Goal: Task Accomplishment & Management: Complete application form

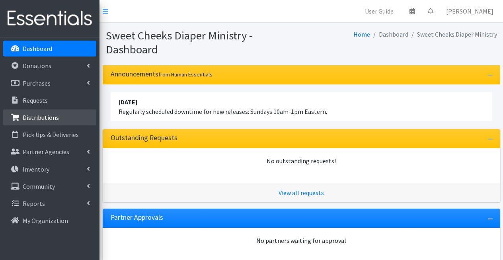
click at [49, 115] on p "Distributions" at bounding box center [41, 117] width 36 height 8
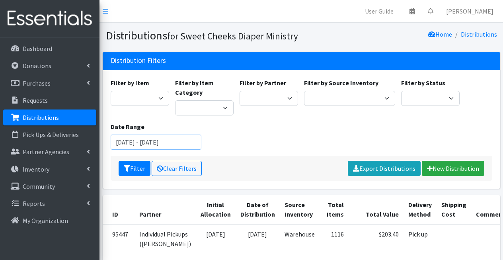
click at [140, 143] on input "July 2, 2025 - October 2, 2025" at bounding box center [156, 141] width 91 height 15
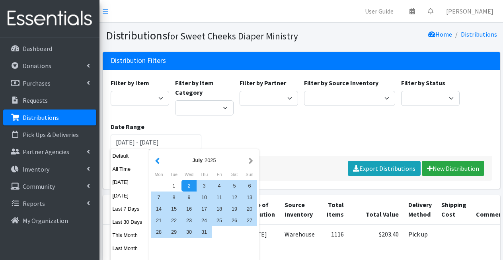
click at [158, 160] on button "button" at bounding box center [157, 160] width 8 height 10
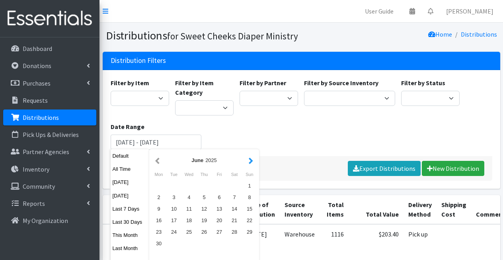
click at [248, 160] on button "button" at bounding box center [251, 160] width 8 height 10
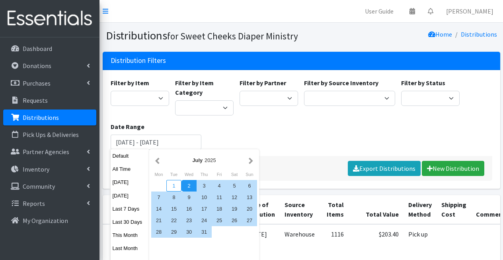
click at [175, 186] on div "1" at bounding box center [173, 186] width 15 height 12
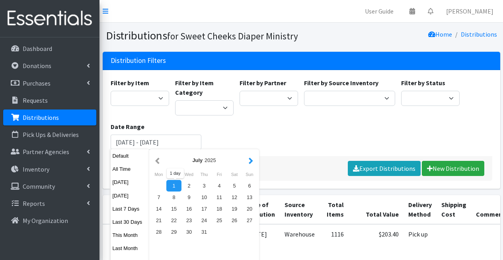
click at [254, 158] on button "button" at bounding box center [251, 160] width 8 height 10
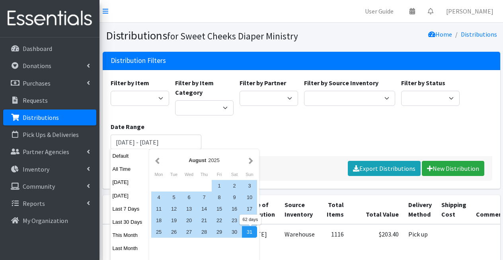
click at [252, 230] on div "31" at bounding box center [249, 232] width 15 height 12
type input "July 1, 2025 - August 31, 2025"
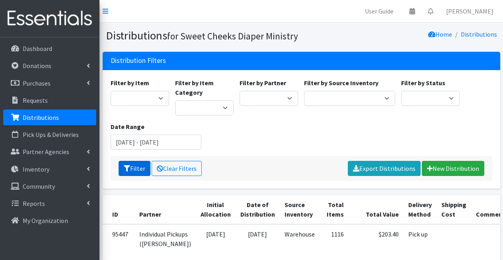
click at [131, 170] on button "Filter" at bounding box center [135, 168] width 32 height 15
click at [399, 171] on link "Export Distributions" at bounding box center [384, 168] width 73 height 15
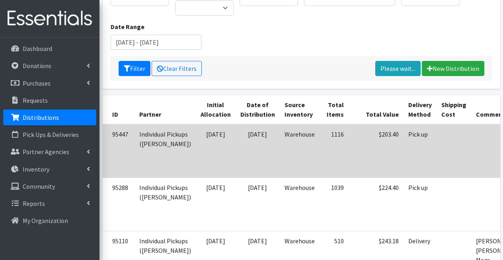
scroll to position [103, 0]
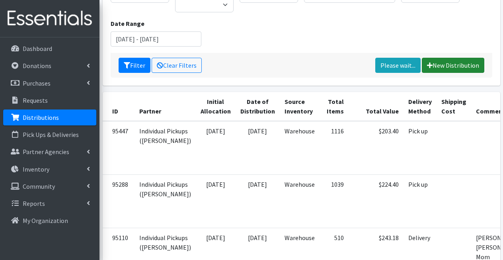
click at [432, 66] on icon at bounding box center [430, 65] width 6 height 6
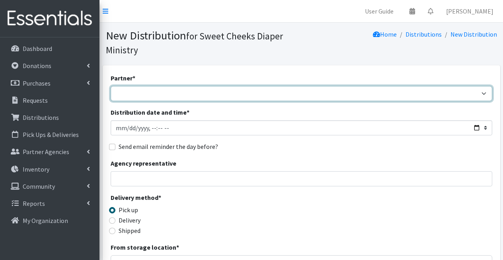
select select "487"
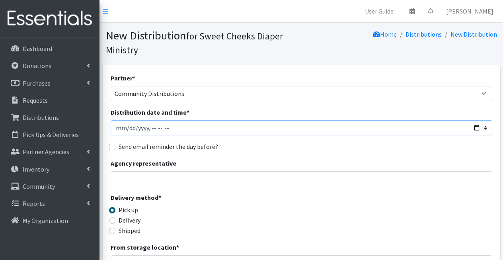
click at [119, 129] on input "Distribution date and time *" at bounding box center [302, 127] width 382 height 15
click at [153, 128] on input "Distribution date and time *" at bounding box center [302, 127] width 382 height 15
type input "2025-07-19T10:00"
click at [246, 148] on div "Send email reminder the day before?" at bounding box center [302, 147] width 382 height 10
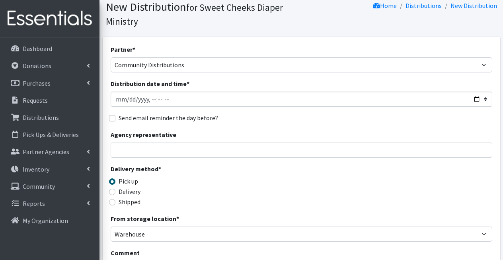
scroll to position [47, 0]
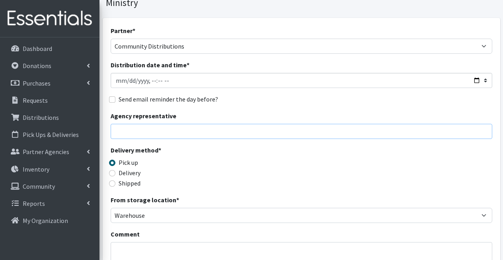
click at [132, 131] on input "Agency representative" at bounding box center [302, 131] width 382 height 15
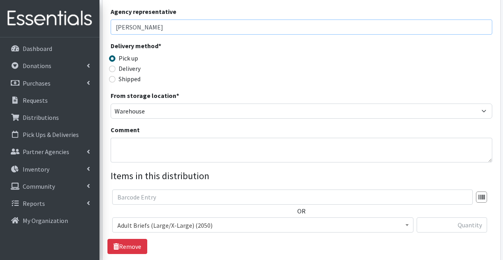
scroll to position [257, 0]
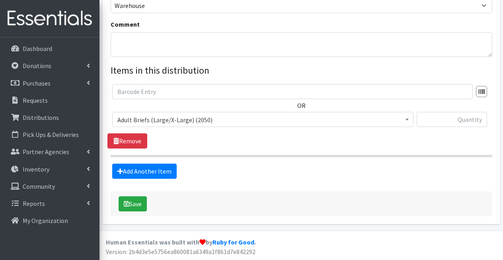
type input "[PERSON_NAME]"
click at [136, 119] on span "Adult Briefs (Large/X-Large) (2050)" at bounding box center [262, 119] width 291 height 11
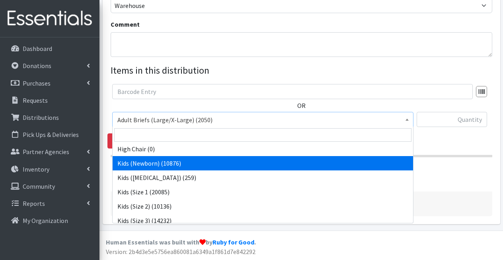
scroll to position [192, 0]
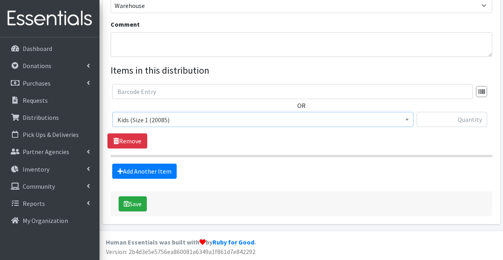
click at [142, 121] on span "Kids (Size 1 (20085)" at bounding box center [262, 119] width 291 height 11
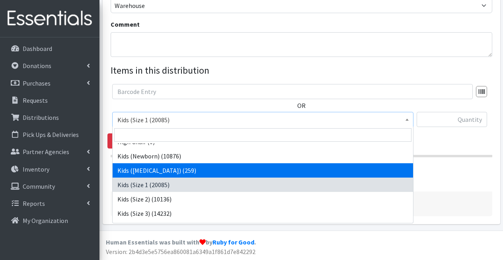
scroll to position [177, 0]
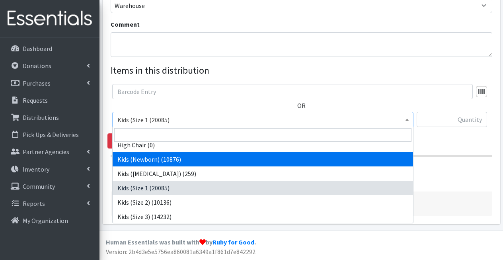
select select "1293"
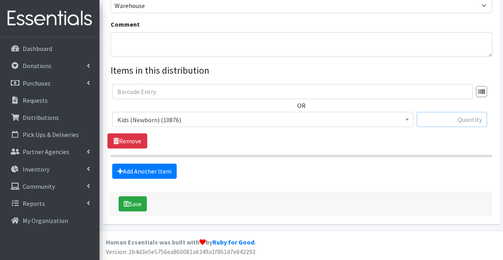
click at [435, 121] on input "text" at bounding box center [452, 119] width 70 height 15
type input "1000"
click at [160, 171] on link "Add Another Item" at bounding box center [144, 171] width 64 height 15
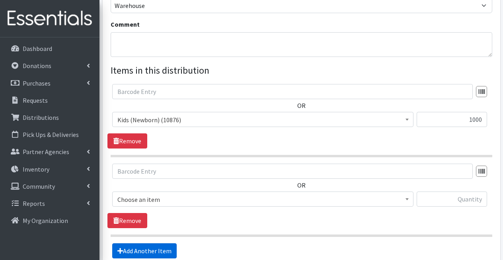
scroll to position [337, 0]
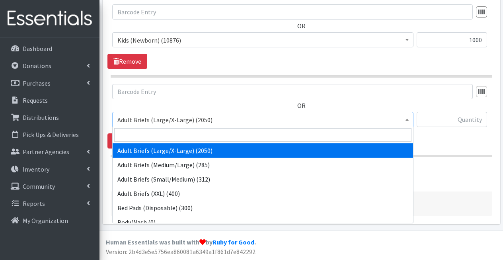
click at [165, 116] on span "Adult Briefs (Large/X-Large) (2050)" at bounding box center [262, 119] width 291 height 11
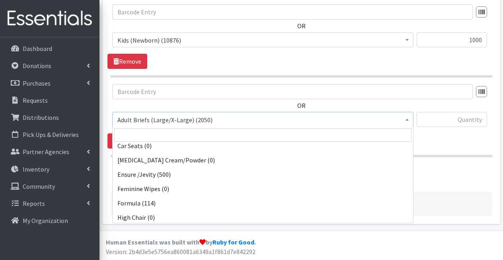
scroll to position [155, 0]
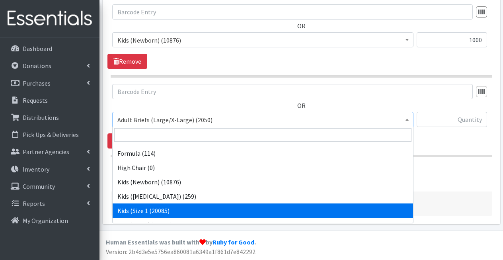
select select "9721"
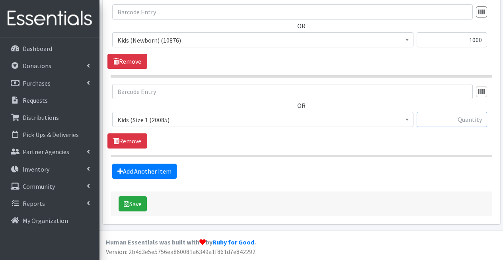
click at [454, 121] on input "text" at bounding box center [452, 119] width 70 height 15
type input "1500"
click at [151, 173] on link "Add Another Item" at bounding box center [144, 171] width 64 height 15
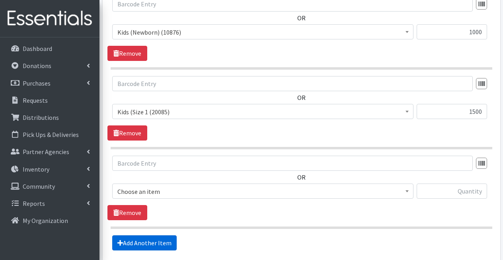
scroll to position [416, 0]
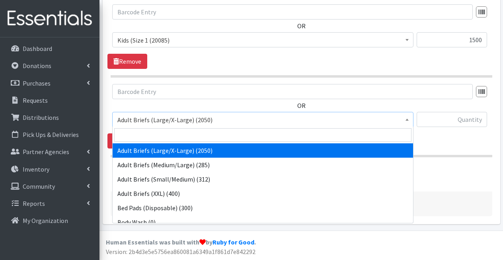
click at [146, 122] on span "Adult Briefs (Large/X-Large) (2050)" at bounding box center [262, 119] width 291 height 11
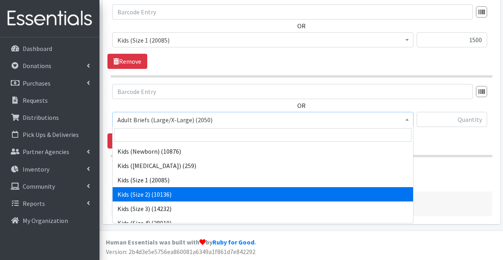
scroll to position [185, 0]
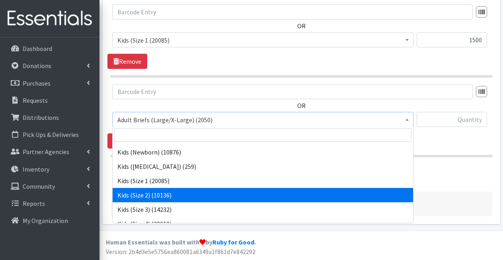
select select "1279"
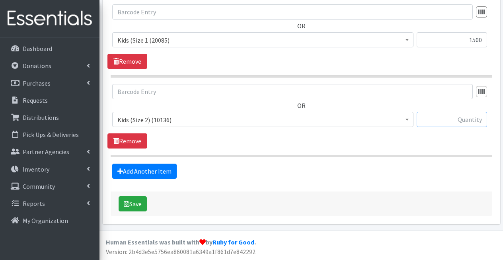
click at [458, 120] on input "text" at bounding box center [452, 119] width 70 height 15
type input "1500"
click at [143, 177] on link "Add Another Item" at bounding box center [144, 171] width 64 height 15
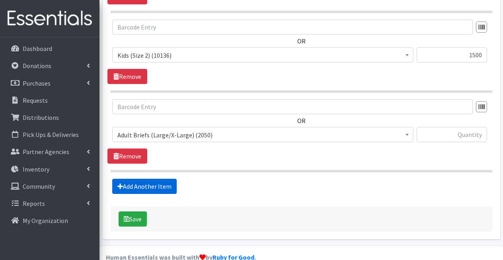
scroll to position [496, 0]
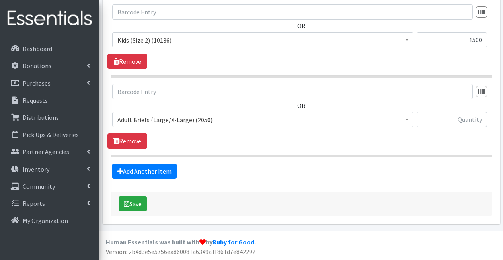
click at [171, 122] on span "Adult Briefs (Large/X-Large) (2050)" at bounding box center [262, 119] width 291 height 11
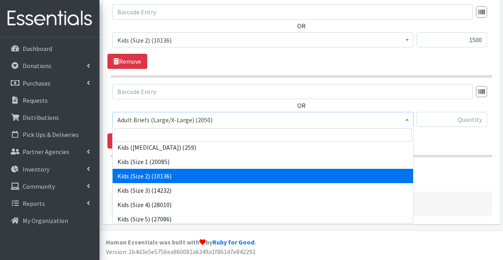
scroll to position [209, 0]
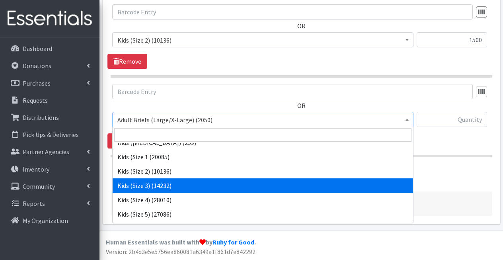
select select "1291"
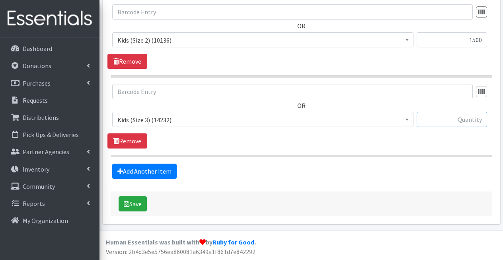
click at [454, 124] on input "text" at bounding box center [452, 119] width 70 height 15
type input "2000"
click at [164, 172] on link "Add Another Item" at bounding box center [144, 171] width 64 height 15
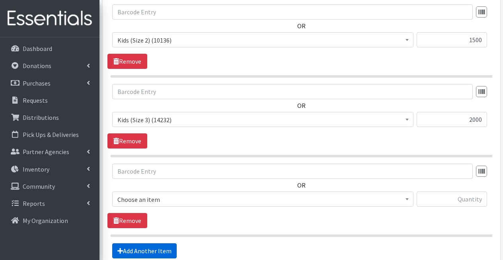
scroll to position [575, 0]
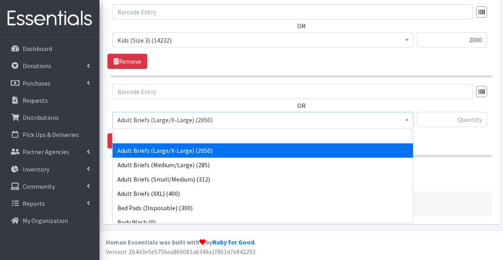
click at [176, 117] on span "Adult Briefs (Large/X-Large) (2050)" at bounding box center [262, 119] width 291 height 11
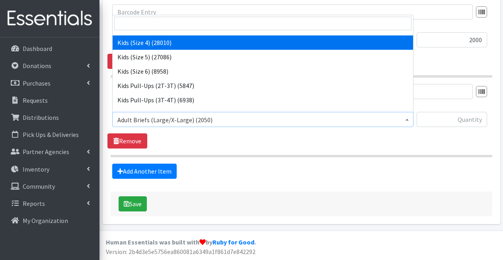
scroll to position [253, 0]
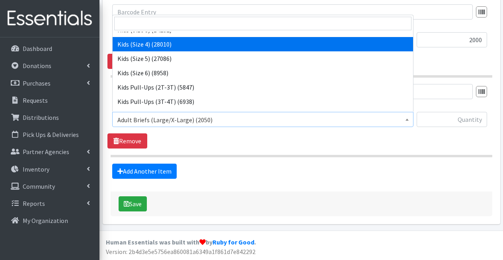
select select "1292"
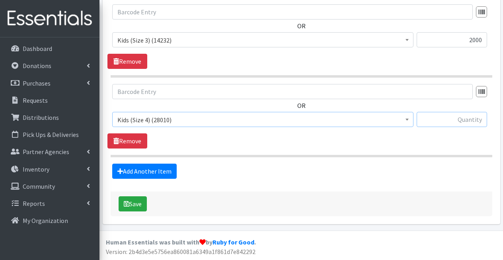
click at [452, 117] on input "text" at bounding box center [452, 119] width 70 height 15
type input "2500"
click at [152, 174] on link "Add Another Item" at bounding box center [144, 171] width 64 height 15
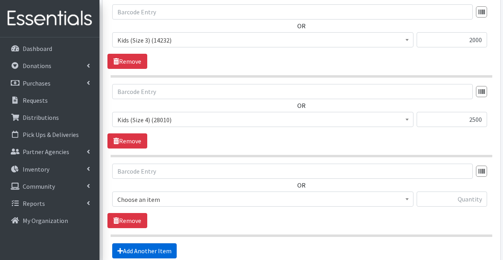
scroll to position [655, 0]
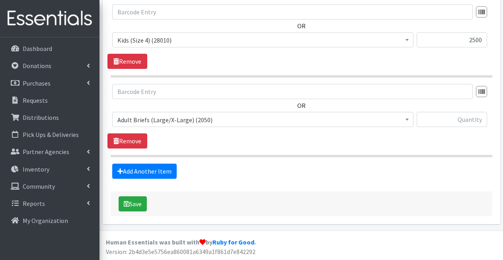
click at [178, 121] on span "Adult Briefs (Large/X-Large) (2050)" at bounding box center [262, 119] width 291 height 11
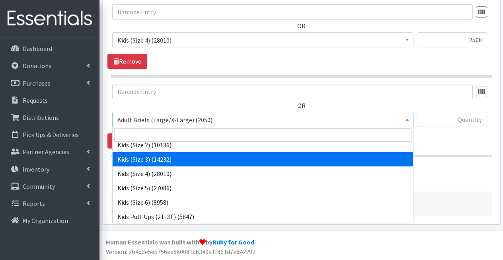
scroll to position [238, 0]
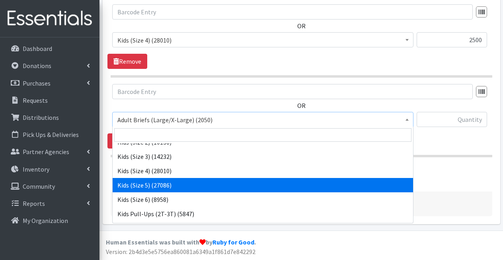
select select "1285"
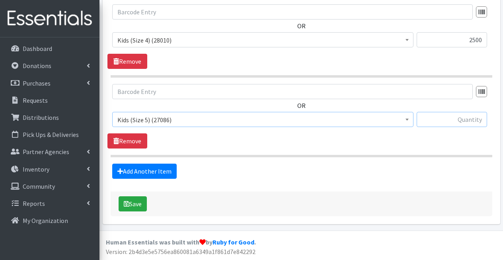
click at [457, 114] on input "text" at bounding box center [452, 119] width 70 height 15
type input "2500"
click at [134, 165] on link "Add Another Item" at bounding box center [144, 171] width 64 height 15
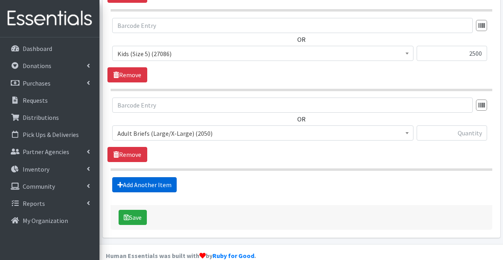
scroll to position [735, 0]
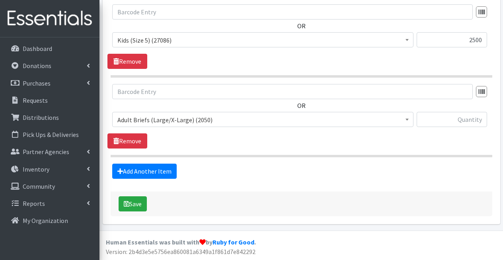
click at [175, 116] on span "Adult Briefs (Large/X-Large) (2050)" at bounding box center [262, 119] width 291 height 11
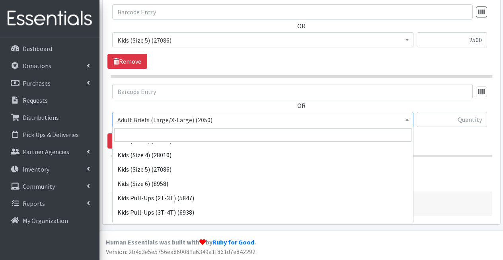
scroll to position [256, 0]
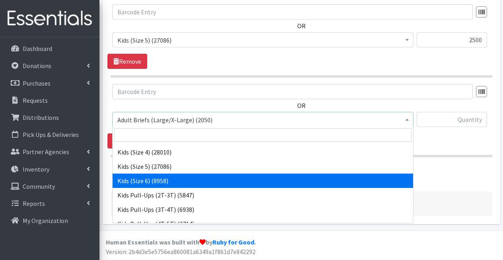
select select "1286"
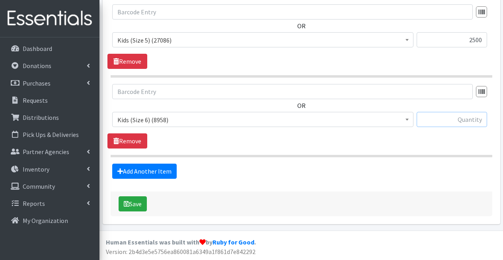
click at [444, 117] on input "text" at bounding box center [452, 119] width 70 height 15
type input "3000"
click at [154, 174] on link "Add Another Item" at bounding box center [144, 171] width 64 height 15
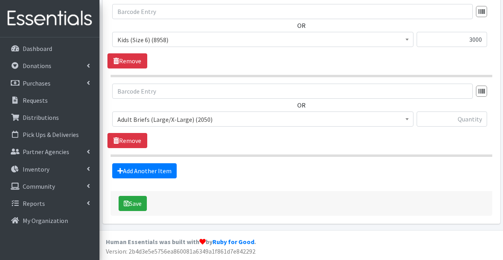
scroll to position [814, 0]
click at [194, 110] on div "OR Adult Briefs (Large/X-Large) (2050) Adult Briefs (Medium/Large) (285) Adult …" at bounding box center [301, 108] width 388 height 49
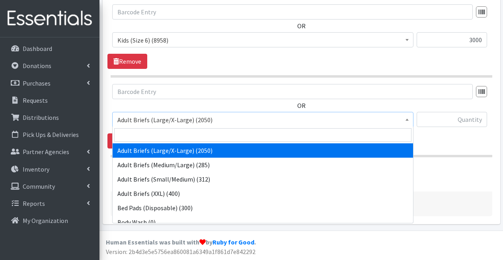
click at [192, 117] on span "Adult Briefs (Large/X-Large) (2050)" at bounding box center [262, 119] width 291 height 11
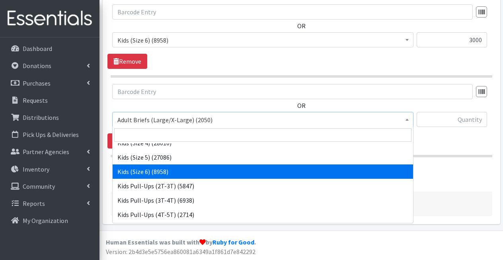
scroll to position [266, 0]
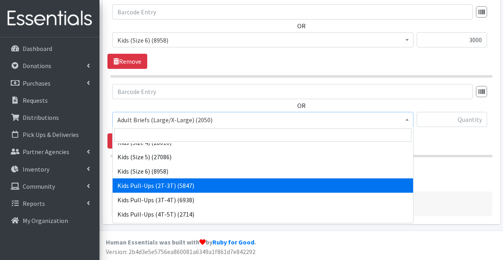
select select "1295"
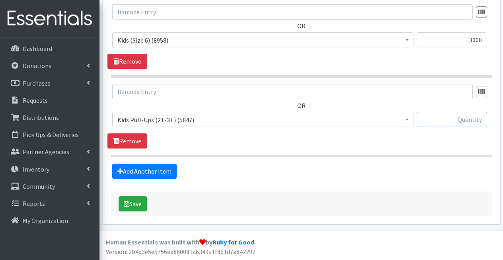
click at [434, 118] on input "text" at bounding box center [452, 119] width 70 height 15
type input "500"
click at [144, 170] on link "Add Another Item" at bounding box center [144, 171] width 64 height 15
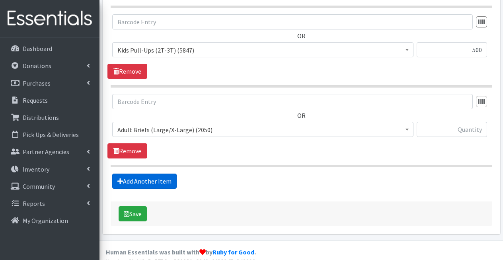
scroll to position [894, 0]
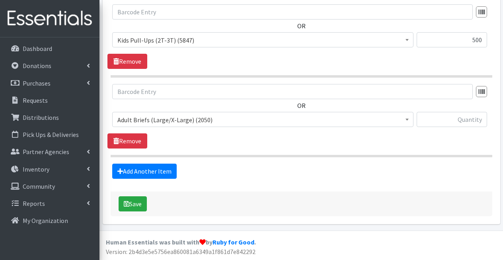
click at [172, 118] on span "Adult Briefs (Large/X-Large) (2050)" at bounding box center [262, 119] width 291 height 11
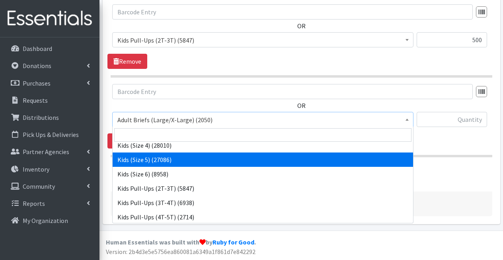
scroll to position [272, 0]
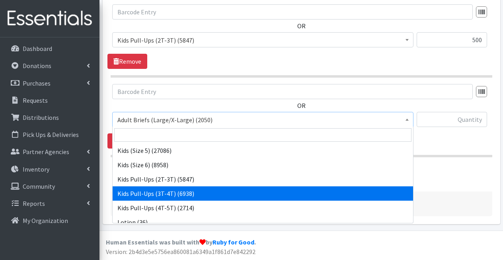
select select "1273"
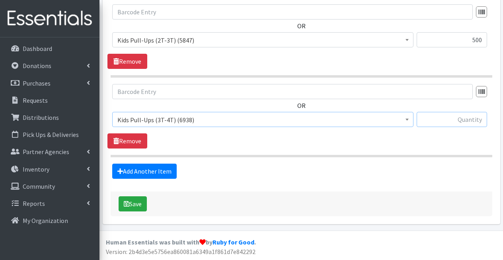
click at [471, 120] on input "text" at bounding box center [452, 119] width 70 height 15
type input "1000"
click at [164, 173] on link "Add Another Item" at bounding box center [144, 171] width 64 height 15
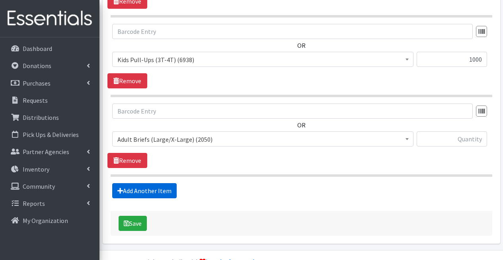
scroll to position [973, 0]
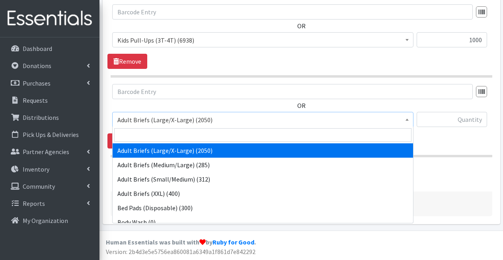
click at [188, 121] on span "Adult Briefs (Large/X-Large) (2050)" at bounding box center [262, 119] width 291 height 11
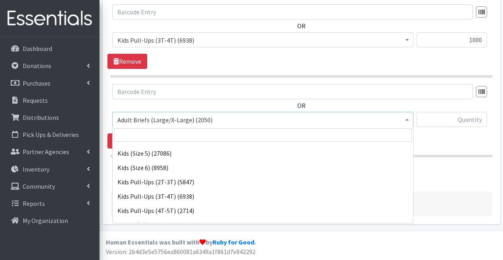
scroll to position [274, 0]
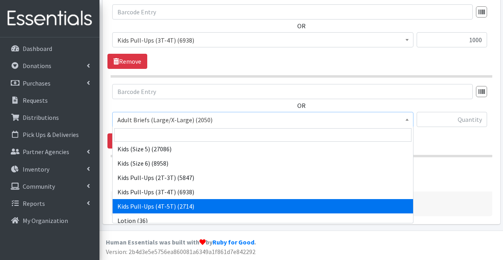
select select "1280"
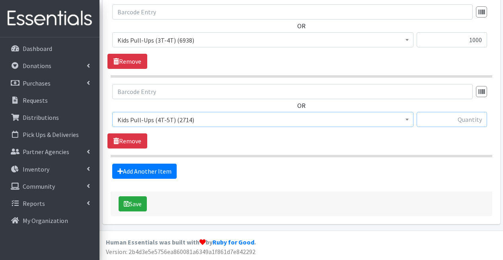
click at [451, 119] on input "text" at bounding box center [452, 119] width 70 height 15
type input "1000"
click at [152, 171] on link "Add Another Item" at bounding box center [144, 171] width 64 height 15
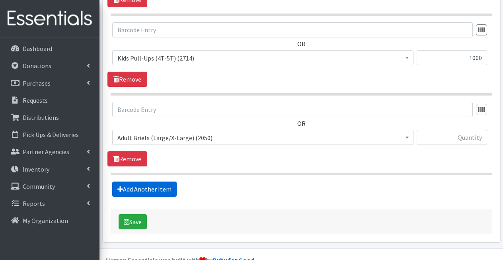
scroll to position [1053, 0]
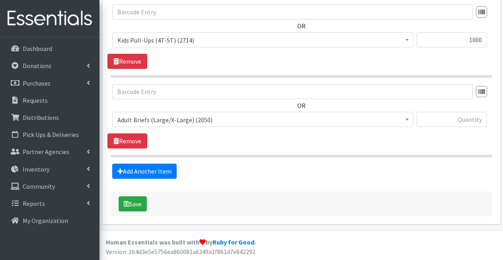
click at [466, 129] on div at bounding box center [452, 122] width 70 height 21
click at [467, 115] on input "text" at bounding box center [452, 119] width 70 height 15
type input "200"
click at [143, 169] on link "Add Another Item" at bounding box center [144, 171] width 64 height 15
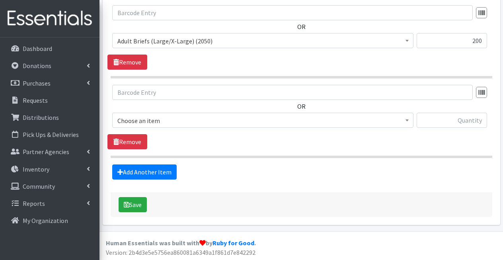
scroll to position [1132, 0]
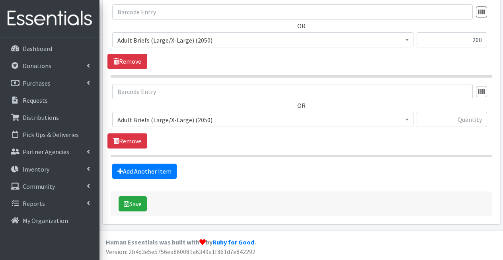
click at [188, 123] on span "Adult Briefs (Large/X-Large) (2050)" at bounding box center [262, 119] width 291 height 11
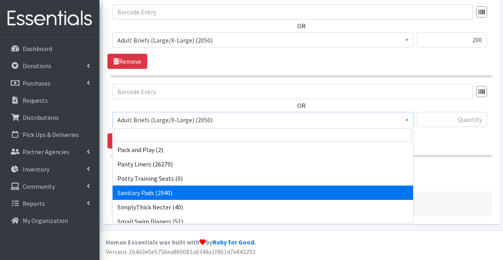
scroll to position [375, 0]
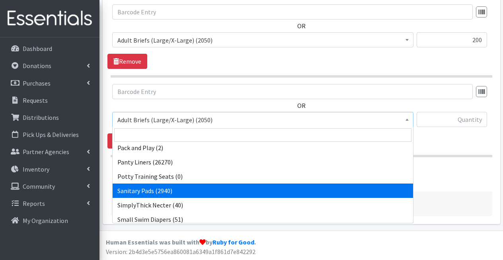
select select "3388"
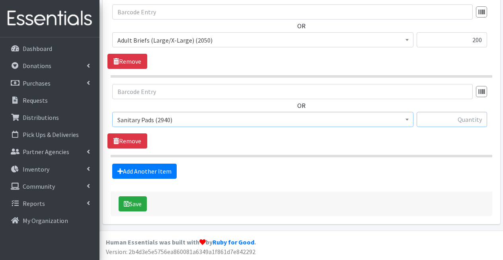
click at [460, 117] on input "text" at bounding box center [452, 119] width 70 height 15
type input "300"
click at [149, 175] on link "Add Another Item" at bounding box center [144, 171] width 64 height 15
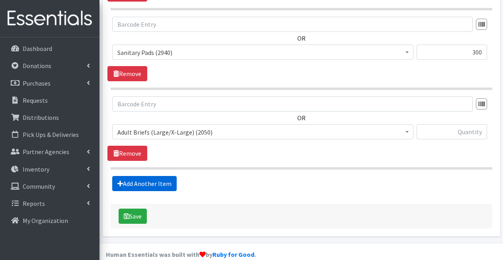
scroll to position [1212, 0]
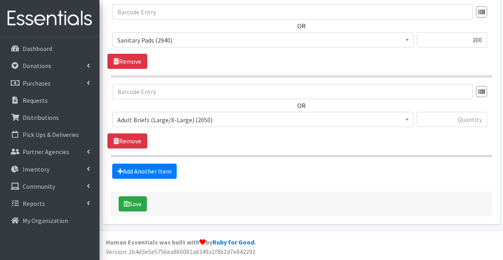
click at [184, 122] on span "Adult Briefs (Large/X-Large) (2050)" at bounding box center [262, 119] width 291 height 11
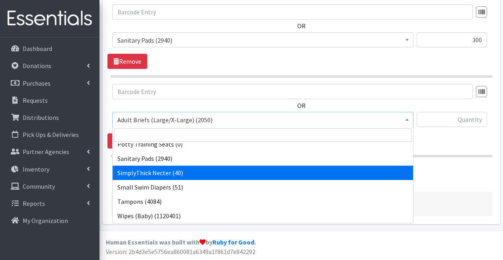
scroll to position [407, 0]
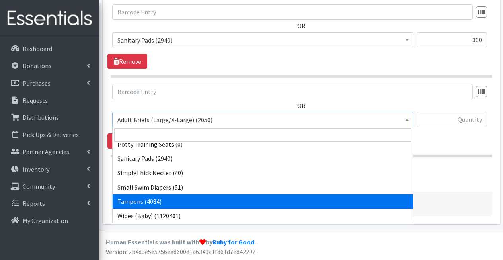
select select "3389"
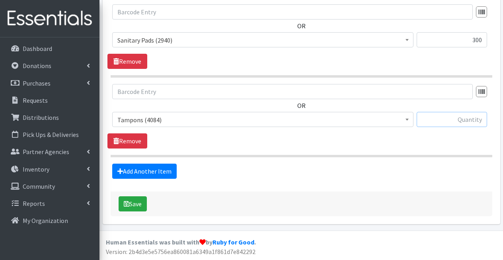
click at [464, 123] on input "text" at bounding box center [452, 119] width 70 height 15
type input "500"
click at [155, 170] on link "Add Another Item" at bounding box center [144, 171] width 64 height 15
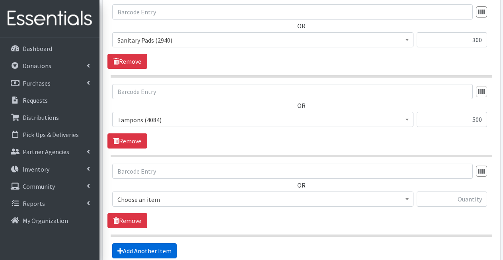
scroll to position [1292, 0]
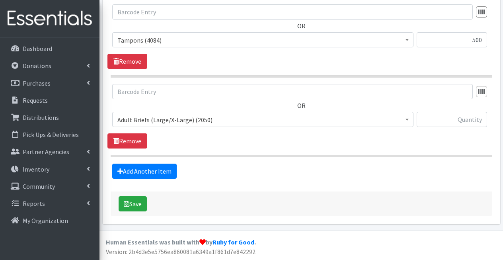
click at [167, 121] on span "Adult Briefs (Large/X-Large) (2050)" at bounding box center [262, 119] width 291 height 11
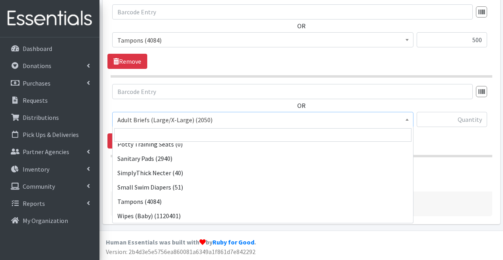
scroll to position [407, 0]
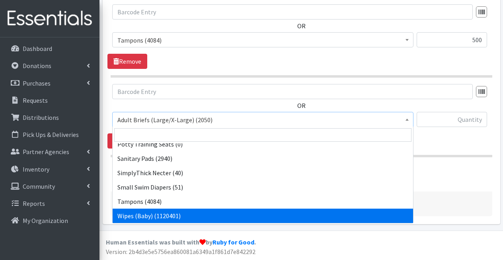
select select "1281"
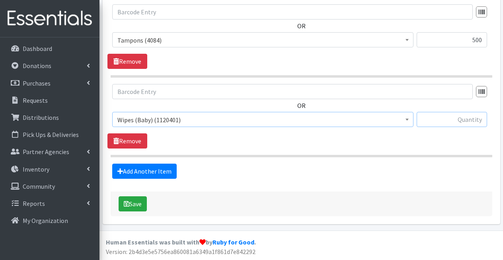
click at [464, 119] on input "text" at bounding box center [452, 119] width 70 height 15
type input "10000"
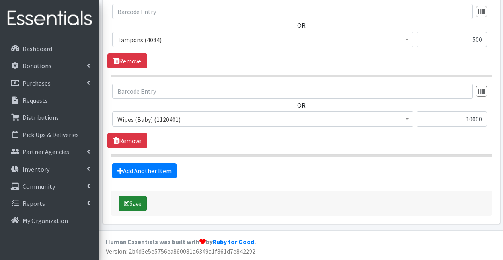
scroll to position [1292, 0]
click at [129, 204] on button "Save" at bounding box center [133, 203] width 28 height 15
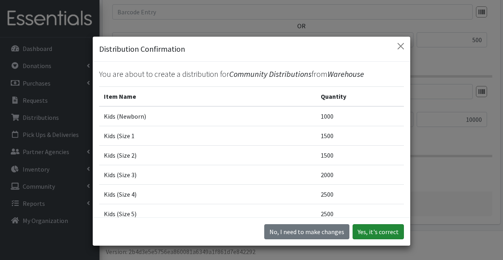
click at [379, 232] on button "Yes, it's correct" at bounding box center [378, 231] width 51 height 15
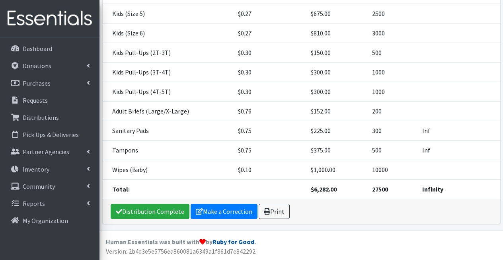
scroll to position [250, 0]
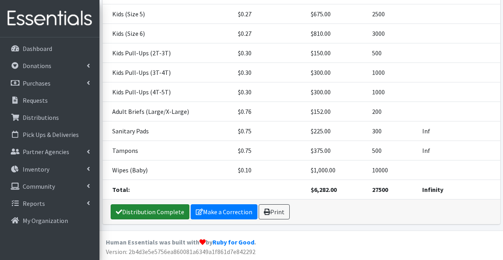
click at [152, 210] on link "Distribution Complete" at bounding box center [150, 211] width 79 height 15
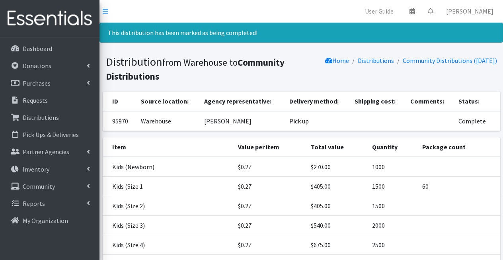
scroll to position [0, 0]
click at [42, 121] on link "Distributions" at bounding box center [49, 117] width 93 height 16
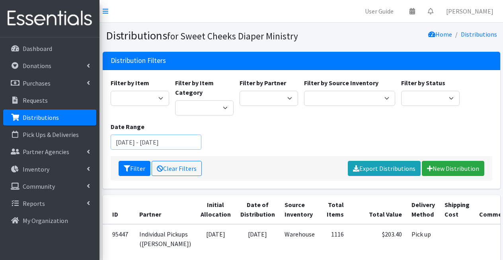
click at [173, 142] on input "July 2, 2025 - October 2, 2025" at bounding box center [156, 141] width 91 height 15
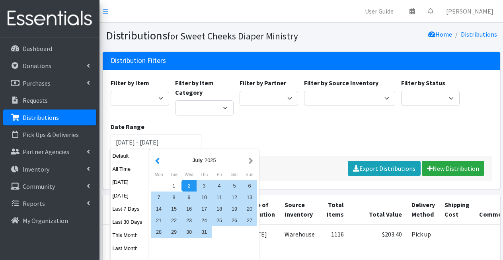
click at [158, 159] on button "button" at bounding box center [157, 160] width 8 height 10
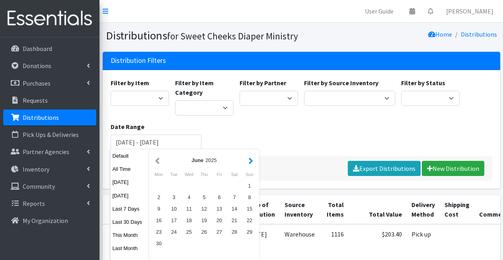
click at [252, 162] on button "button" at bounding box center [251, 160] width 8 height 10
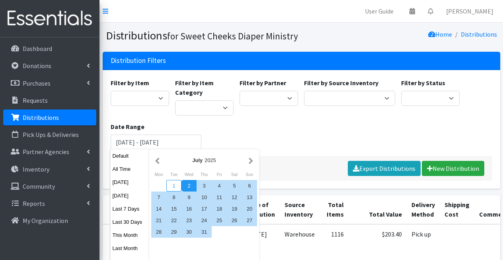
click at [175, 185] on div "1" at bounding box center [173, 186] width 15 height 12
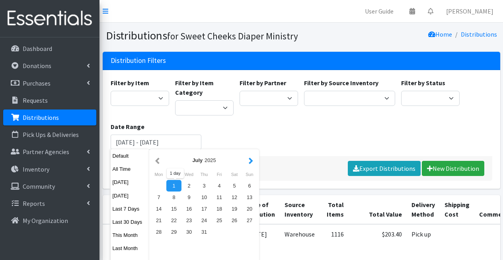
click at [252, 162] on button "button" at bounding box center [251, 160] width 8 height 10
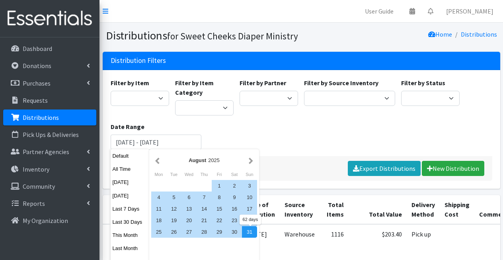
click at [250, 232] on div "31" at bounding box center [249, 232] width 15 height 12
type input "July 1, 2025 - August 31, 2025"
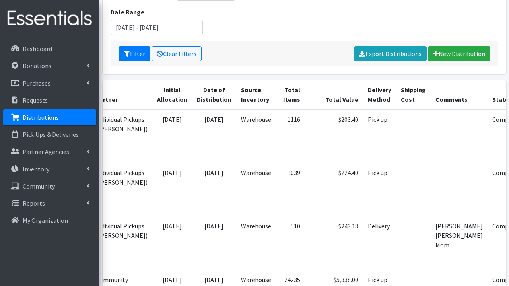
scroll to position [135, 0]
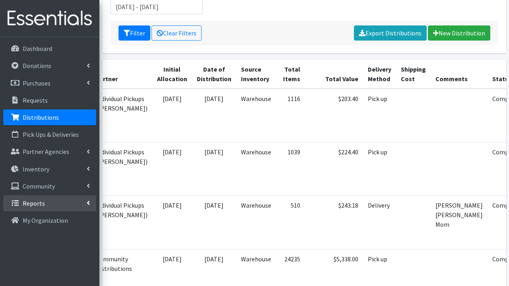
click at [38, 208] on link "Reports" at bounding box center [49, 203] width 93 height 16
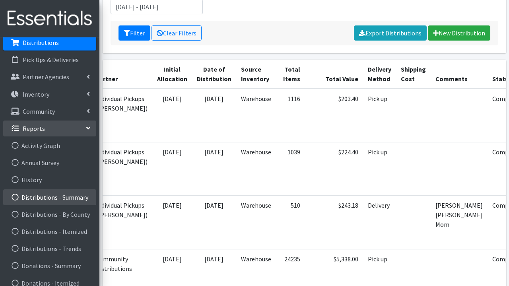
scroll to position [76, 0]
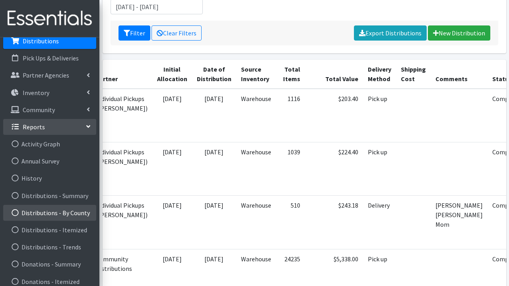
click at [39, 207] on link "Distributions - By County" at bounding box center [49, 213] width 93 height 16
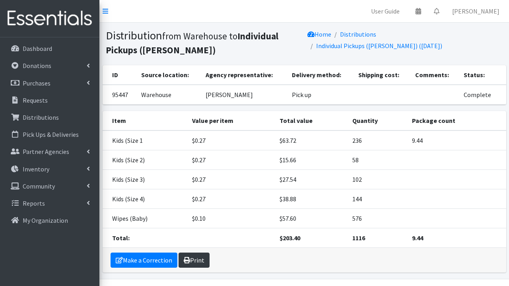
click at [196, 263] on link "Print" at bounding box center [194, 260] width 31 height 15
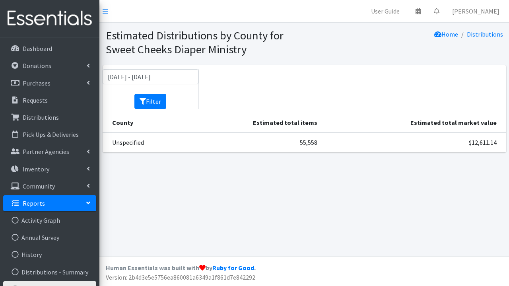
click at [76, 200] on link "Reports" at bounding box center [49, 203] width 93 height 16
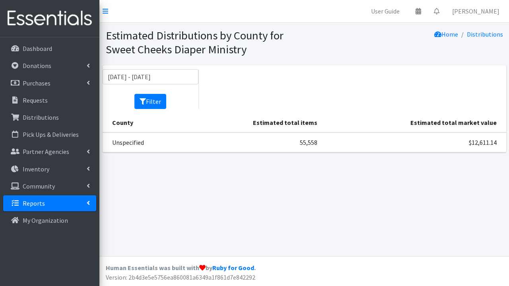
click at [76, 200] on link "Reports" at bounding box center [49, 203] width 93 height 16
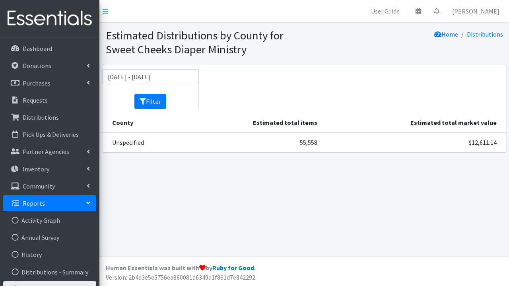
click at [70, 201] on link "Reports" at bounding box center [49, 203] width 93 height 16
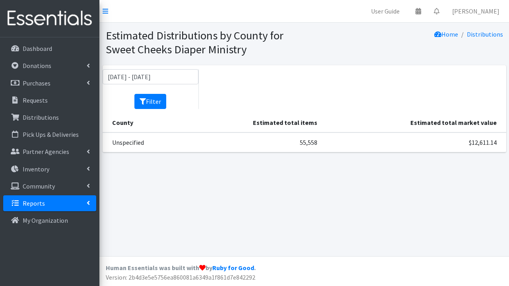
click at [90, 203] on icon at bounding box center [88, 203] width 3 height 6
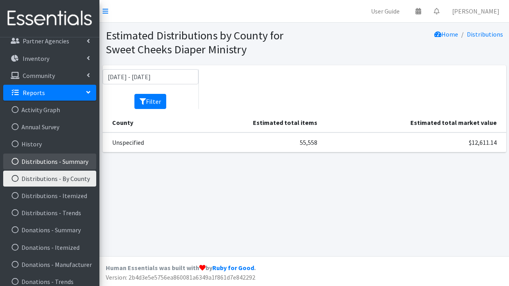
scroll to position [115, 0]
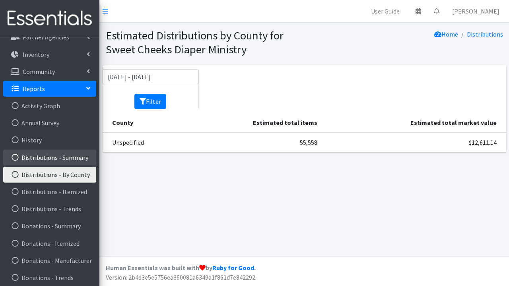
click at [64, 157] on link "Distributions - Summary" at bounding box center [49, 158] width 93 height 16
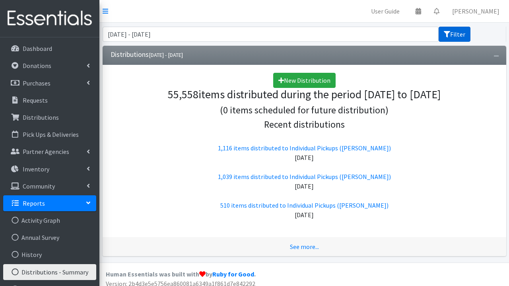
click at [454, 37] on button "Filter" at bounding box center [455, 34] width 32 height 15
click at [464, 34] on button "Filter" at bounding box center [455, 34] width 32 height 15
click at [122, 36] on input "[DATE] - [DATE]" at bounding box center [271, 34] width 336 height 15
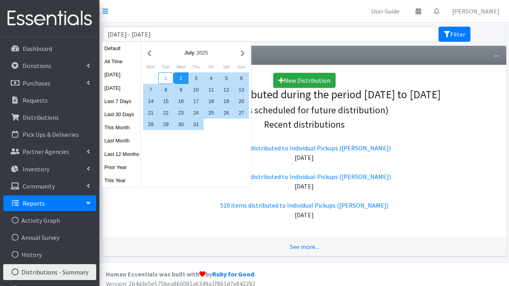
click at [166, 74] on div "1" at bounding box center [165, 78] width 15 height 12
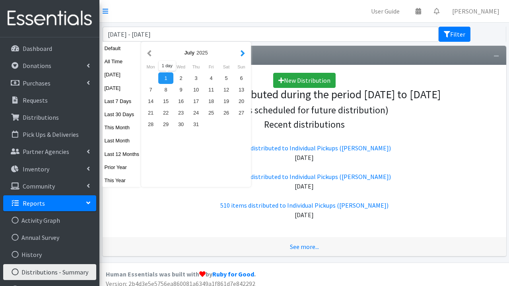
click at [244, 53] on button "button" at bounding box center [243, 53] width 8 height 10
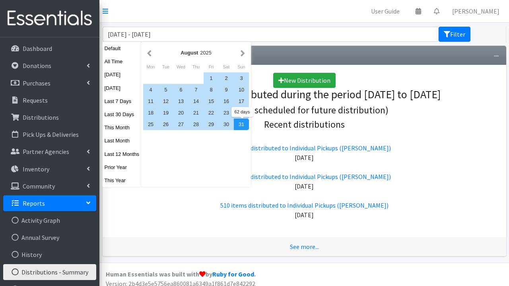
click at [240, 125] on div "31" at bounding box center [241, 125] width 15 height 12
type input "[DATE] - [DATE]"
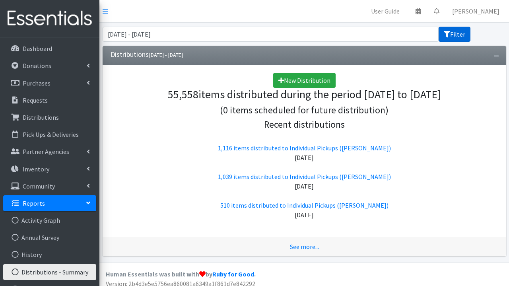
click at [453, 35] on button "Filter" at bounding box center [455, 34] width 32 height 15
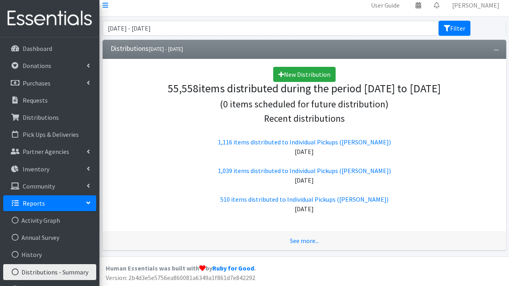
scroll to position [6, 0]
click at [300, 241] on link "See more..." at bounding box center [304, 241] width 29 height 8
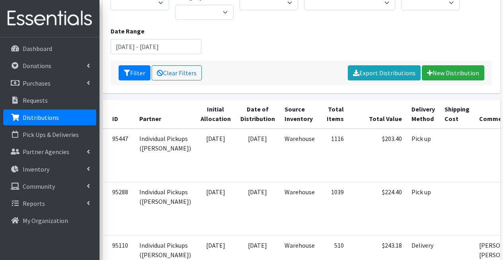
scroll to position [96, 0]
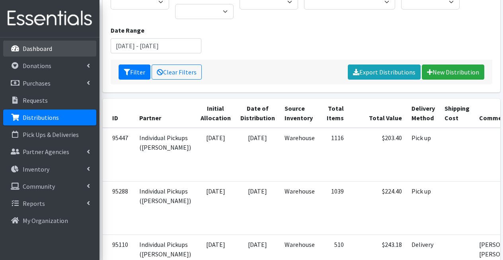
click at [48, 48] on p "Dashboard" at bounding box center [37, 49] width 29 height 8
